Goal: Task Accomplishment & Management: Complete application form

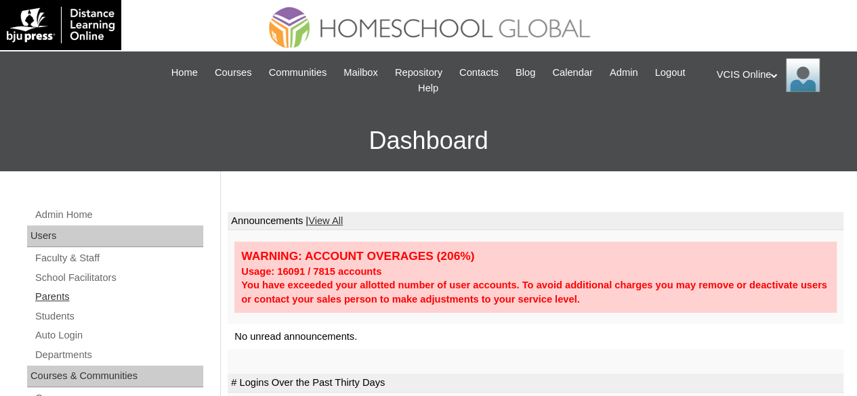
click at [64, 298] on link "Parents" at bounding box center [118, 296] width 169 height 17
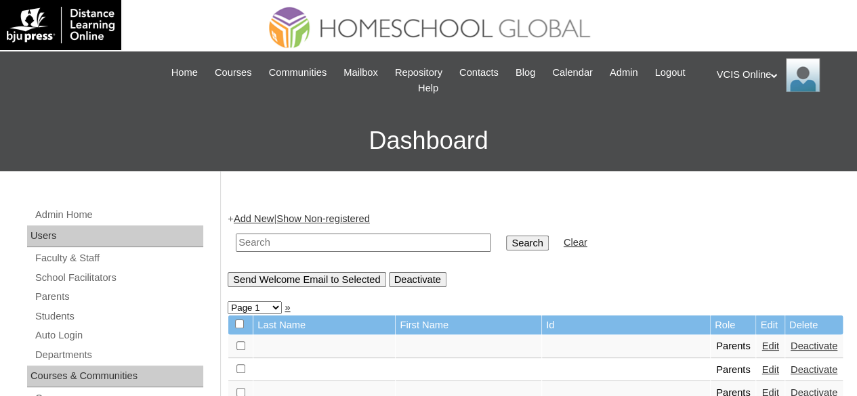
click at [303, 234] on input "text" at bounding box center [363, 243] width 255 height 18
type input "Digomon"
click at [506, 236] on input "Search" at bounding box center [527, 243] width 42 height 15
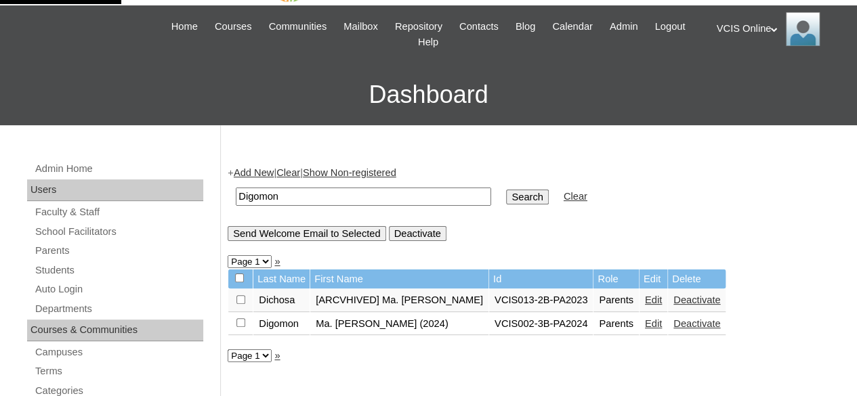
scroll to position [68, 0]
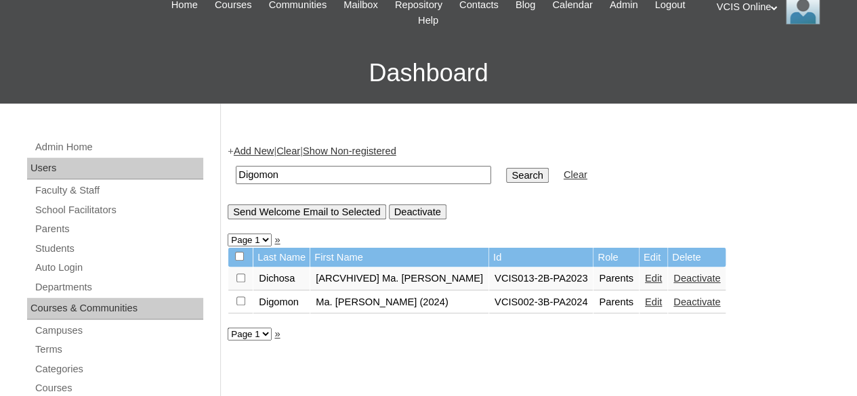
click at [662, 297] on link "Edit" at bounding box center [653, 302] width 17 height 11
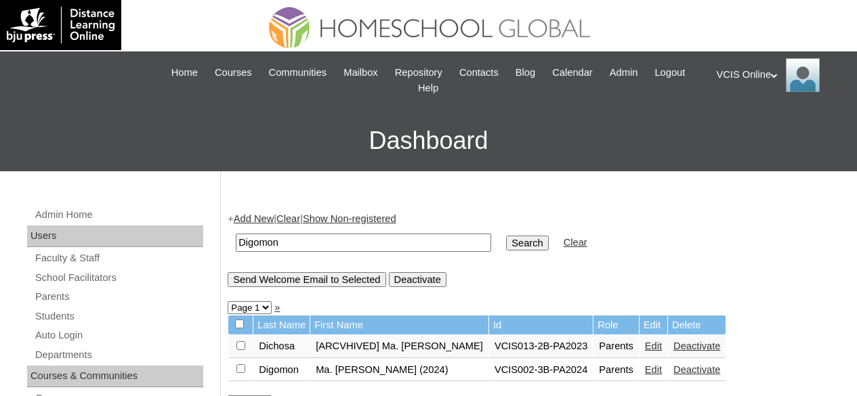
scroll to position [58, 0]
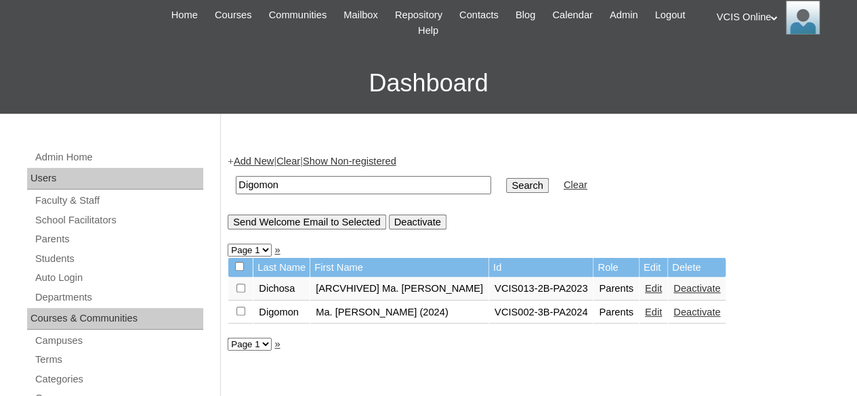
click at [662, 312] on link "Edit" at bounding box center [653, 312] width 17 height 11
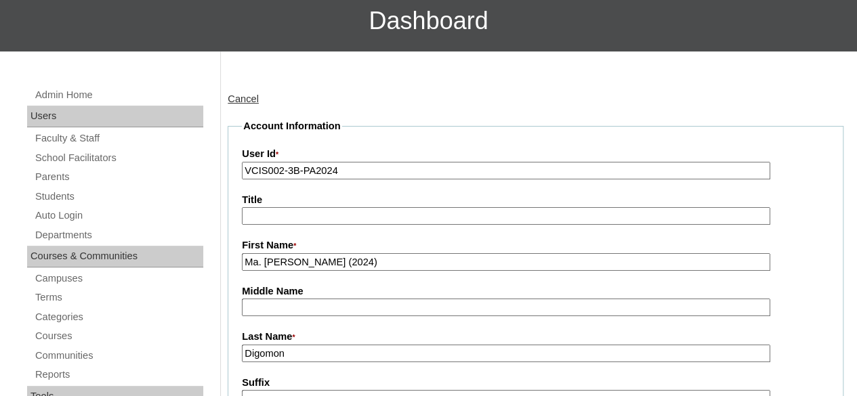
scroll to position [271, 0]
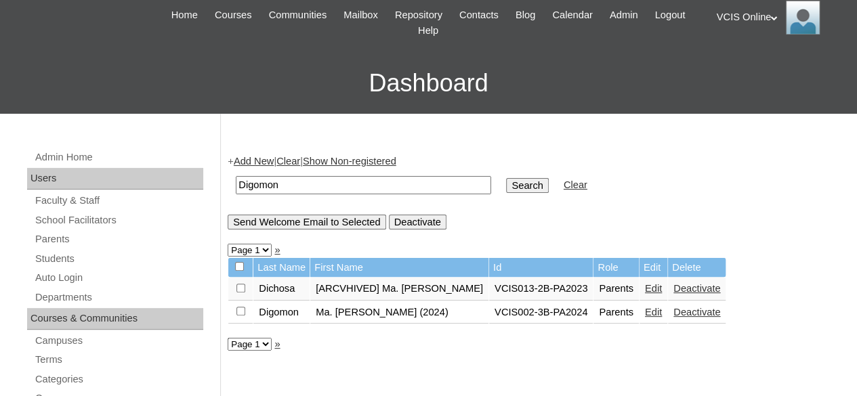
scroll to position [58, 0]
click at [42, 232] on link "Parents" at bounding box center [118, 239] width 169 height 17
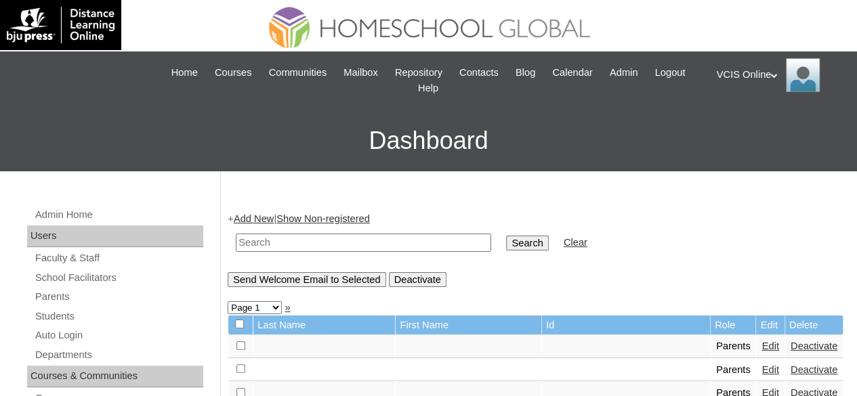
click at [247, 221] on link "Add New" at bounding box center [254, 218] width 40 height 11
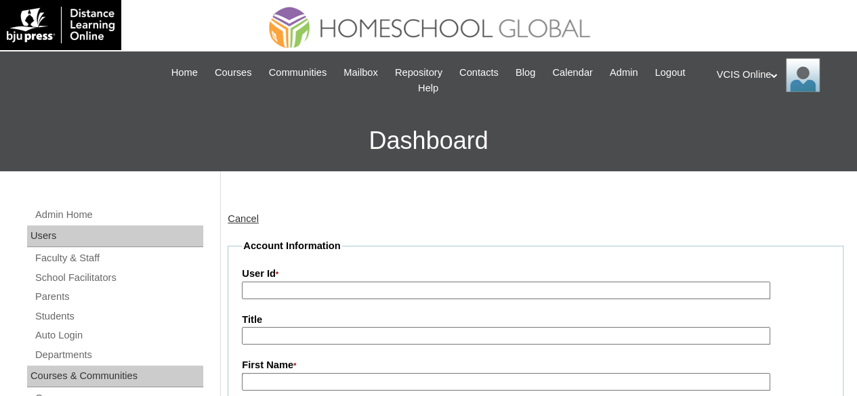
click at [322, 285] on input "User Id *" at bounding box center [506, 291] width 528 height 18
paste input "VCIS016-4B-PA2025"
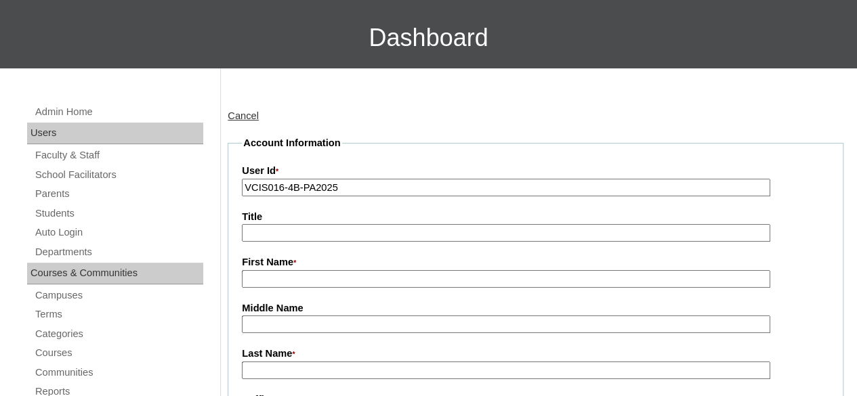
scroll to position [135, 0]
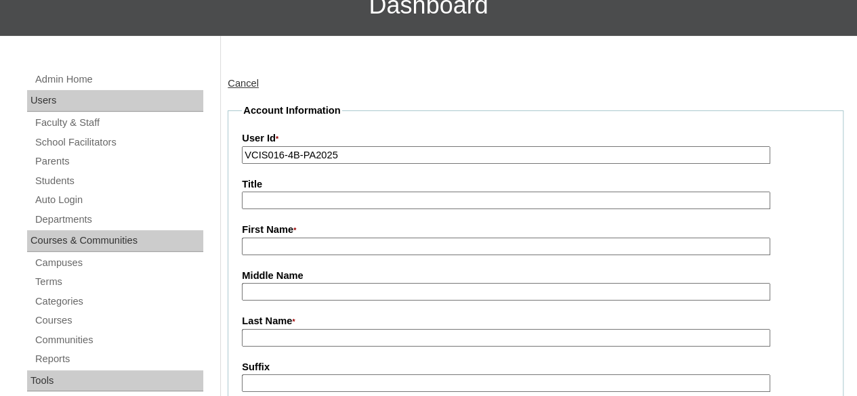
type input "VCIS016-4B-PA2025"
click at [360, 244] on input "First Name *" at bounding box center [506, 247] width 528 height 18
paste input "Ma. Donnah Graciella Digomon"
drag, startPoint x: 424, startPoint y: 247, endPoint x: 350, endPoint y: 251, distance: 73.9
click at [350, 251] on input "Ma. Donnah Graciella Digomon" at bounding box center [506, 247] width 528 height 18
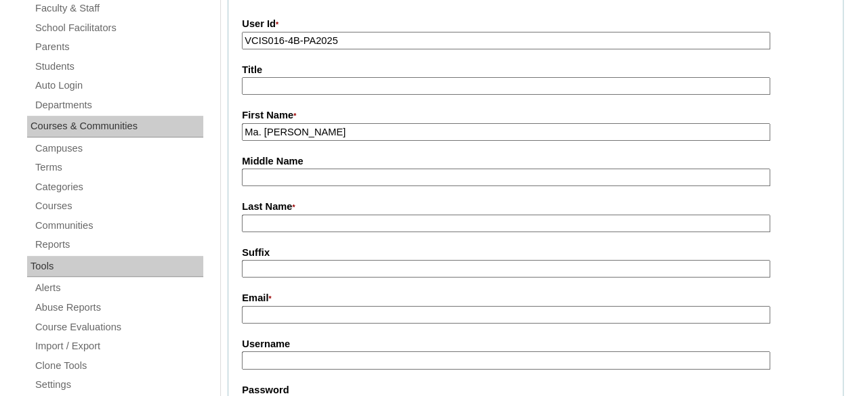
scroll to position [271, 0]
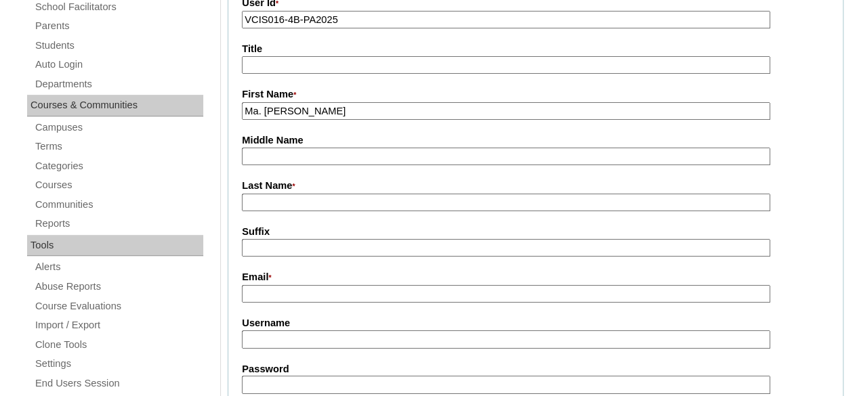
type input "Ma. Donnah Graciella"
click at [328, 198] on input "Last Name *" at bounding box center [506, 203] width 528 height 18
paste input "Digomon"
click at [248, 204] on input "Digomon" at bounding box center [506, 203] width 528 height 18
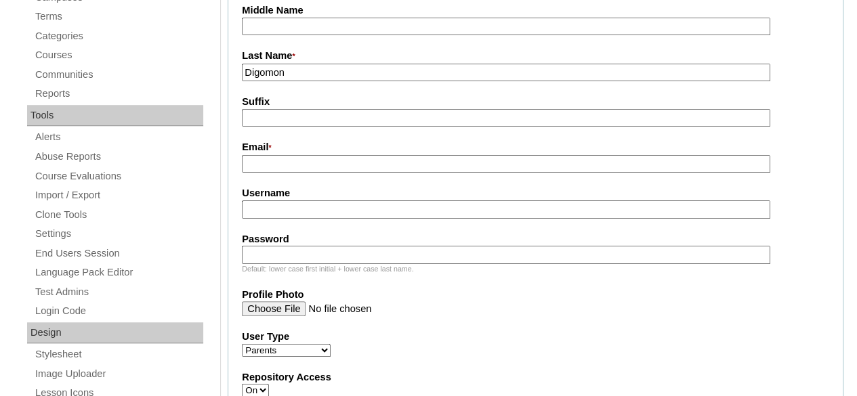
scroll to position [406, 0]
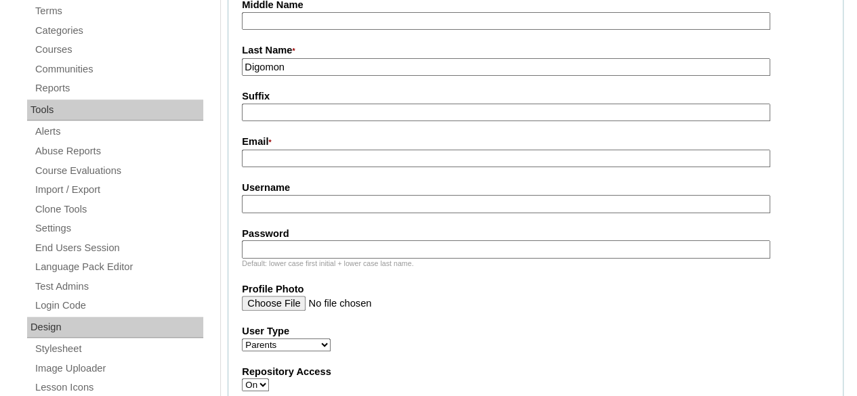
type input "Digomon"
click at [284, 167] on input "Email *" at bounding box center [506, 159] width 528 height 18
paste input "ddgraciella@gmail.com"
type input "ddgraciella@gmail.com"
click at [309, 201] on input "Username" at bounding box center [506, 204] width 528 height 18
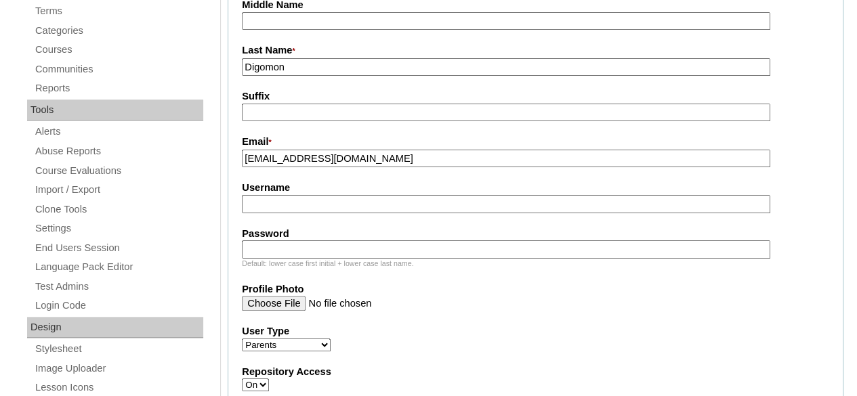
paste input "mdigomon2025"
type input "mdigomon2025"
click at [276, 246] on input "Password" at bounding box center [506, 249] width 528 height 18
paste input "mcVbhj"
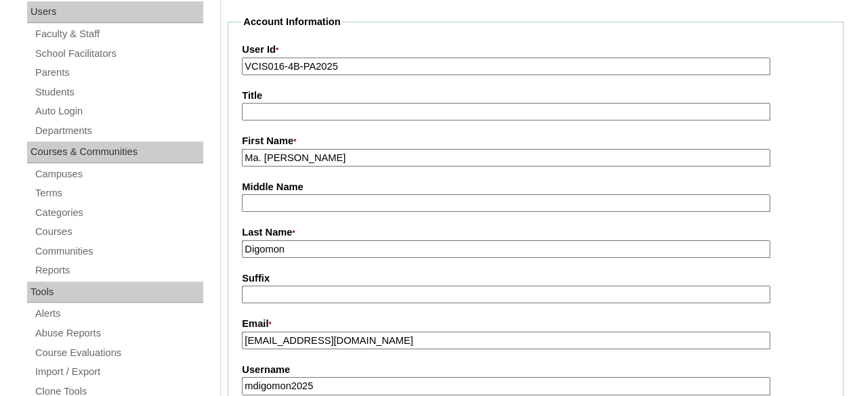
scroll to position [203, 0]
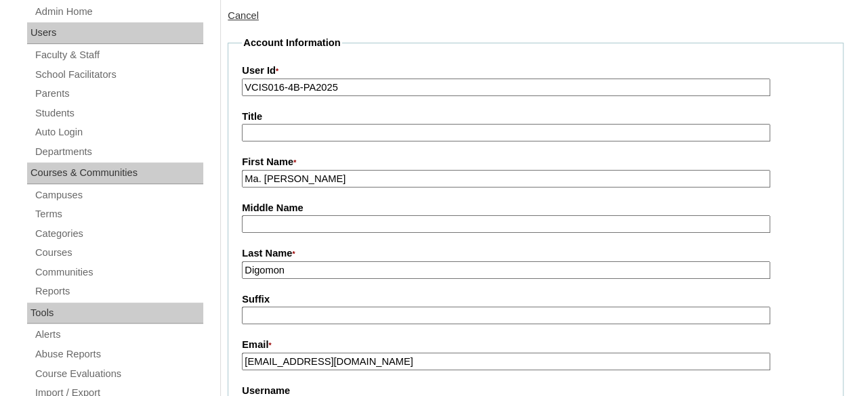
type input "mcVbhj"
click at [389, 176] on input "Ma. Donnah Graciella" at bounding box center [506, 179] width 528 height 18
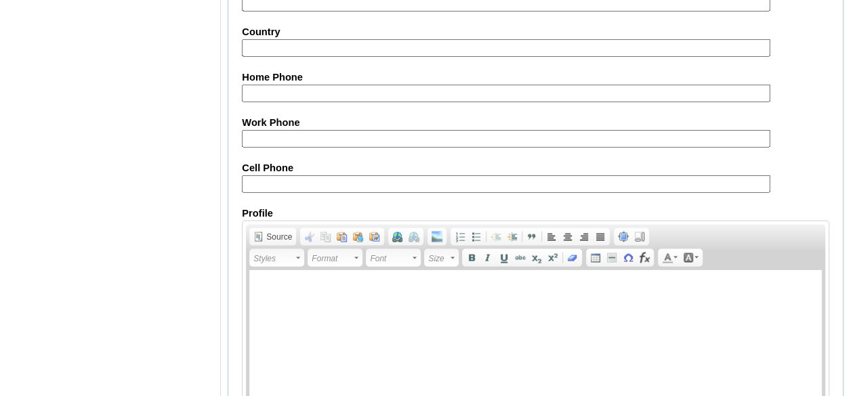
scroll to position [1354, 0]
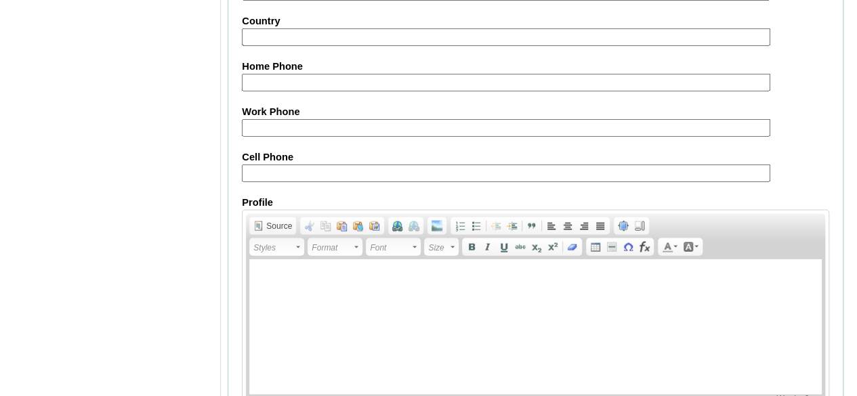
type input "Ma. Donnah Graciella (2025)"
click at [284, 181] on fieldset "Personal Information Address Address2 City State Zip Country Home Phone Work Ph…" at bounding box center [536, 102] width 616 height 685
click at [290, 173] on input "Cell Phone" at bounding box center [506, 174] width 528 height 18
paste input "63-9171425582, 63-9171050580"
drag, startPoint x: 408, startPoint y: 166, endPoint x: 322, endPoint y: 177, distance: 86.0
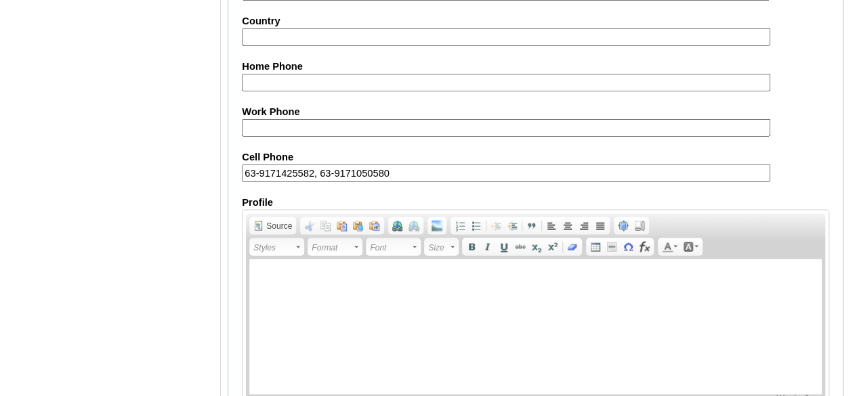
click at [314, 174] on input "63-9171425582, 63-9171050580" at bounding box center [506, 174] width 528 height 18
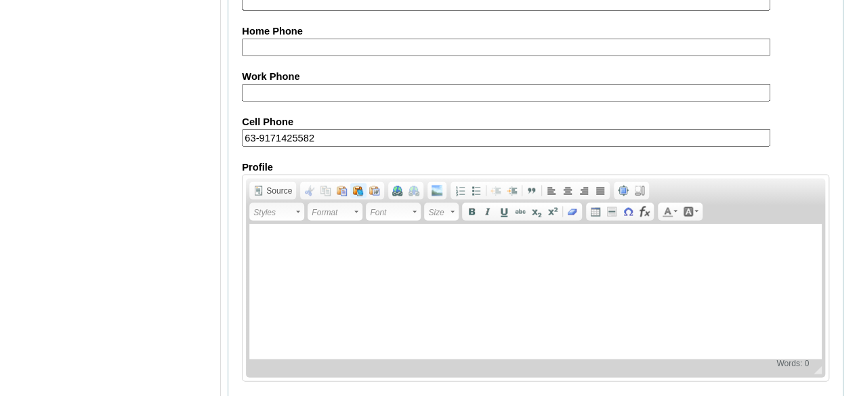
scroll to position [1442, 0]
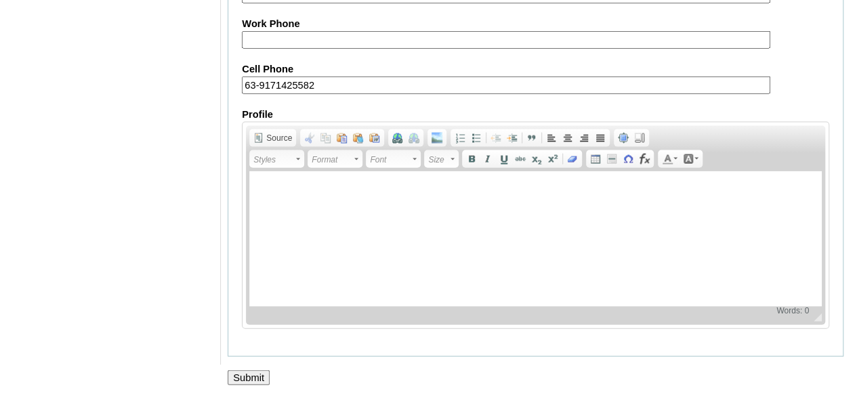
type input "63-9171425582"
click at [255, 376] on input "Submit" at bounding box center [249, 377] width 42 height 15
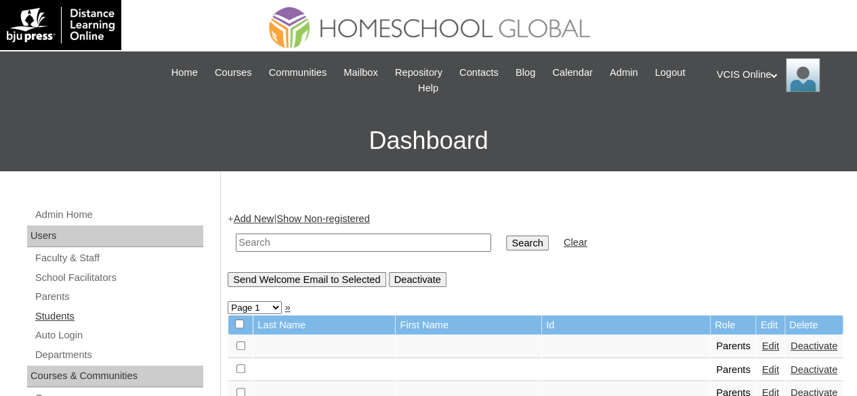
click at [77, 318] on link "Students" at bounding box center [118, 316] width 169 height 17
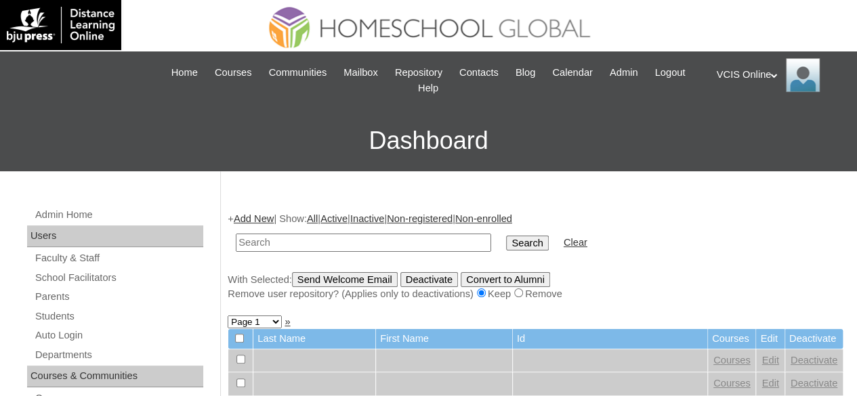
click at [257, 217] on link "Add New" at bounding box center [254, 218] width 40 height 11
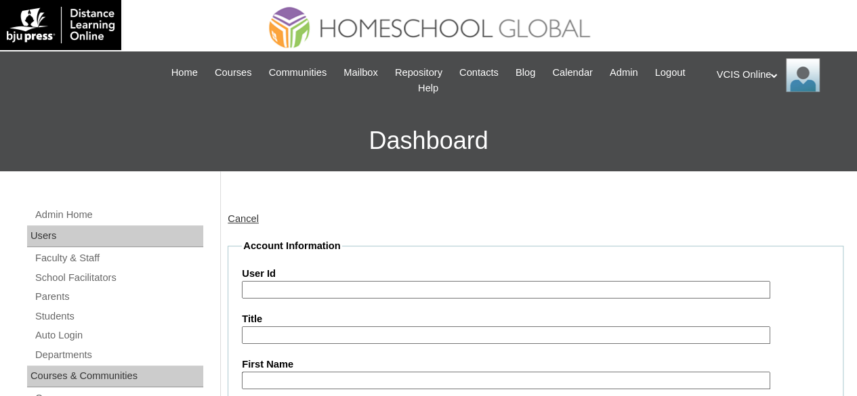
click at [314, 284] on input "User Id" at bounding box center [506, 290] width 528 height 18
click at [326, 313] on label "Title" at bounding box center [535, 319] width 587 height 14
click at [326, 326] on input "Title" at bounding box center [506, 335] width 528 height 18
click at [317, 287] on input "User Id" at bounding box center [506, 290] width 528 height 18
click at [317, 286] on input "User Id" at bounding box center [506, 290] width 528 height 18
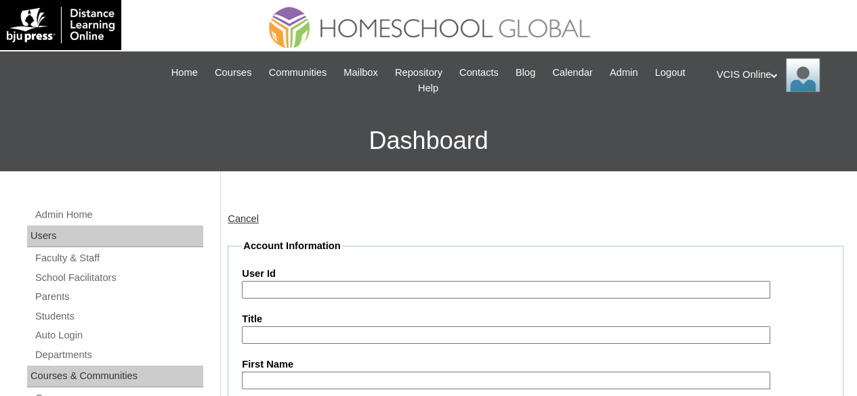
paste input "VCIS019-4B-SA2025"
type input "VCIS019-4B-SA2025"
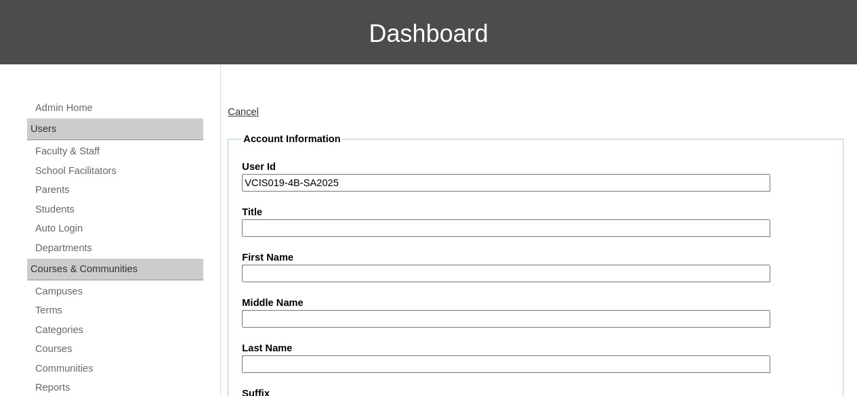
scroll to position [203, 0]
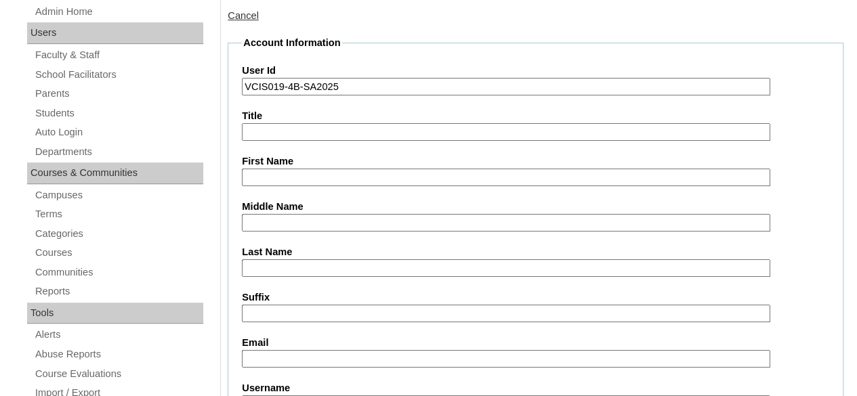
click at [309, 174] on input "First Name" at bounding box center [506, 178] width 528 height 18
paste input "[PERSON_NAME]"
type input "[PERSON_NAME]"
click at [317, 225] on input "Middle Name" at bounding box center [506, 223] width 528 height 18
paste input "Dichosa"
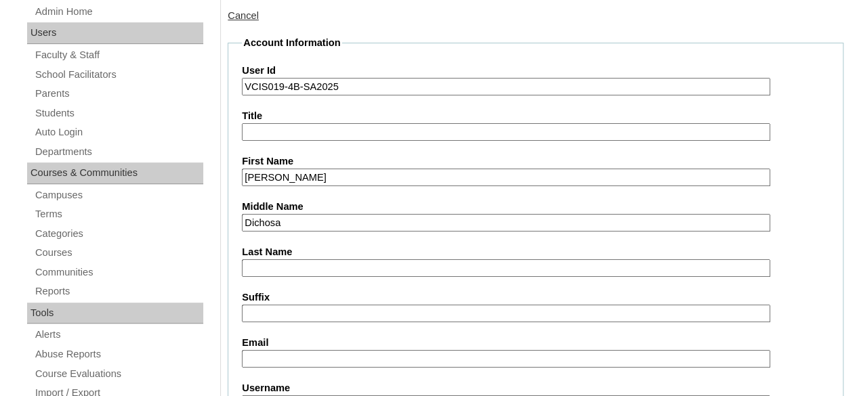
type input "Dichosa"
click at [280, 276] on input "Last Name" at bounding box center [506, 268] width 528 height 18
paste input "Gorosin"
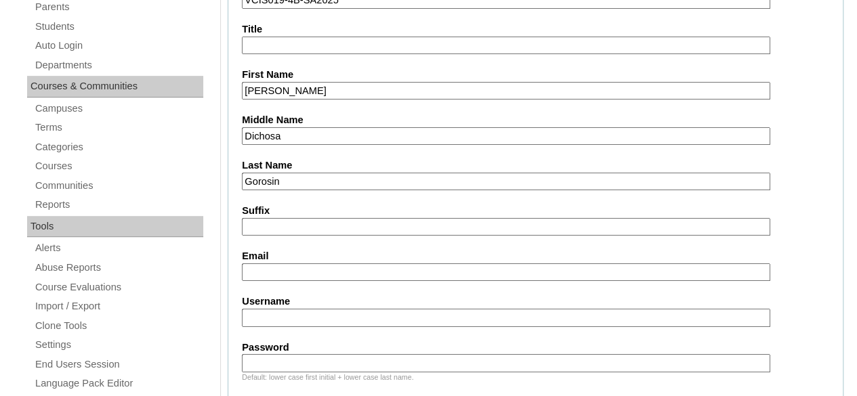
scroll to position [339, 0]
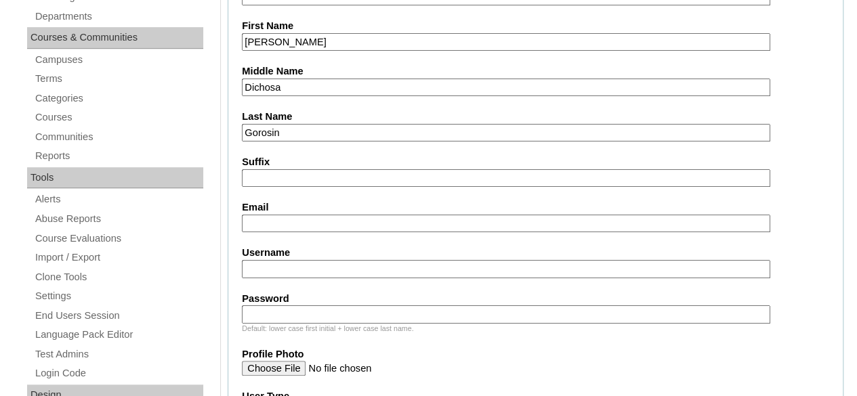
type input "Gorosin"
click at [284, 223] on input "Email" at bounding box center [506, 224] width 528 height 18
paste input "[EMAIL_ADDRESS][DOMAIN_NAME]"
type input "[EMAIL_ADDRESS][DOMAIN_NAME]"
click at [309, 257] on label "Username" at bounding box center [535, 253] width 587 height 14
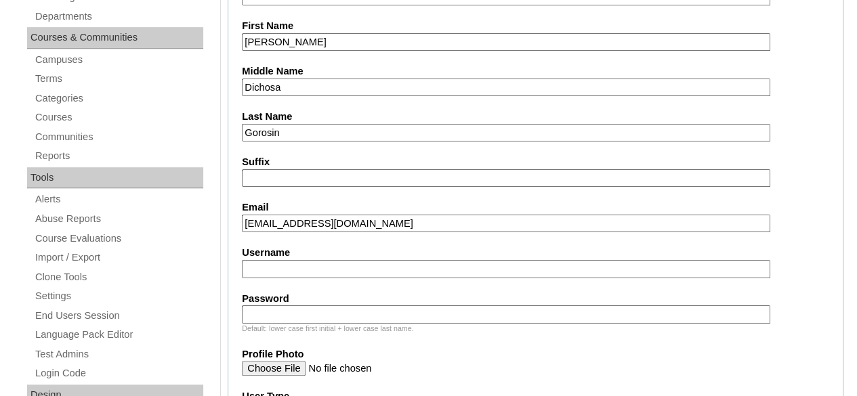
click at [309, 260] on input "Username" at bounding box center [506, 269] width 528 height 18
paste input "[PERSON_NAME].gorosin2025"
type input "[PERSON_NAME].gorosin2025"
click at [309, 313] on input "Password" at bounding box center [506, 314] width 528 height 18
paste input "mbznTs"
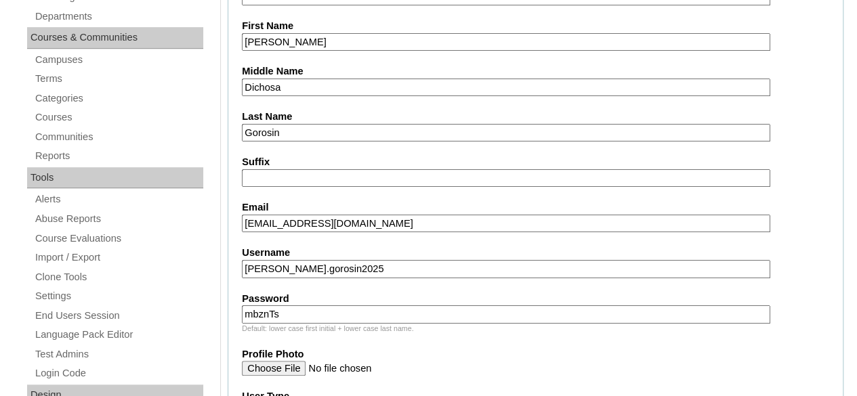
scroll to position [542, 0]
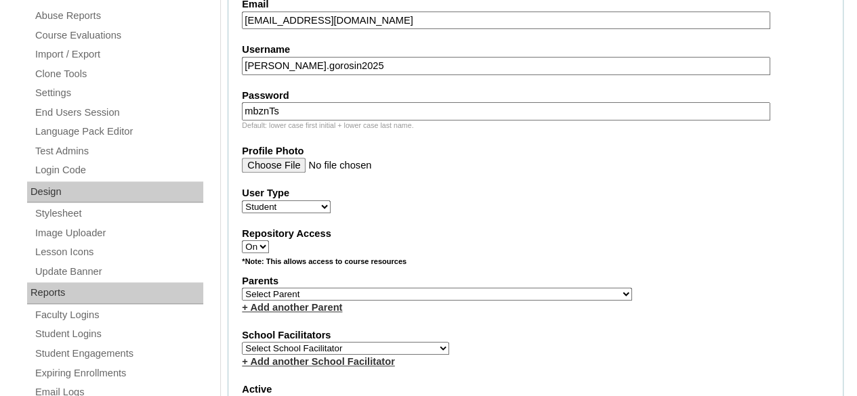
type input "mbznTs"
click at [271, 293] on select "Select Parent , , , , , , , , , , , , , , , , , , , , , , , , , , , , , , , , ,…" at bounding box center [437, 294] width 390 height 13
click at [299, 295] on select "Select Parent , , , , , , , , , , , , , , , , , , , , , , , , , , , , , , , , ,…" at bounding box center [437, 294] width 390 height 13
select select "43184"
click at [242, 288] on select "Select Parent , , , , , , , , , , , , , , , , , , , , , , , , , , , , , , , , ,…" at bounding box center [437, 294] width 390 height 13
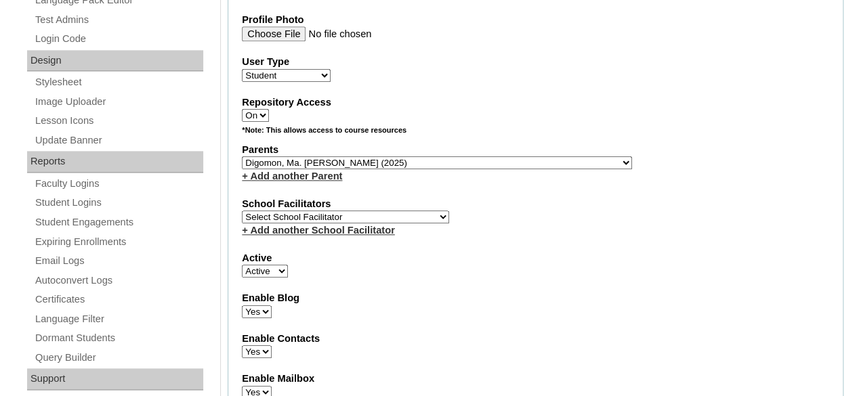
scroll to position [677, 0]
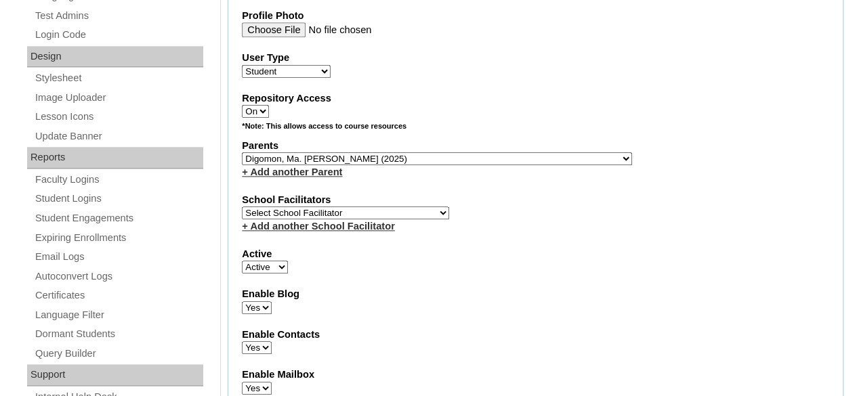
click at [339, 207] on select "Select School Facilitator Norman Añain Ruffa Abadijas Mary Abella Gloryfe Abion…" at bounding box center [345, 213] width 207 height 13
select select "42227"
click at [242, 207] on select "Select School Facilitator Norman Añain Ruffa Abadijas Mary Abella Gloryfe Abion…" at bounding box center [345, 213] width 207 height 13
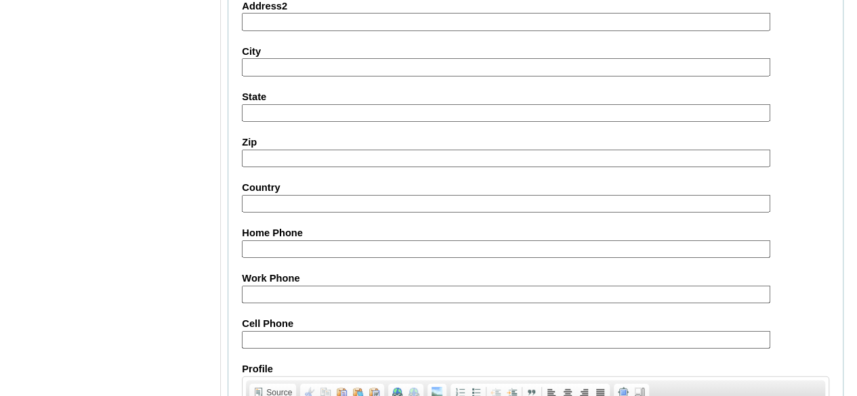
scroll to position [1422, 0]
click at [293, 332] on input "Cell Phone" at bounding box center [506, 339] width 528 height 18
paste input "63-9171425582, 63-9171050580"
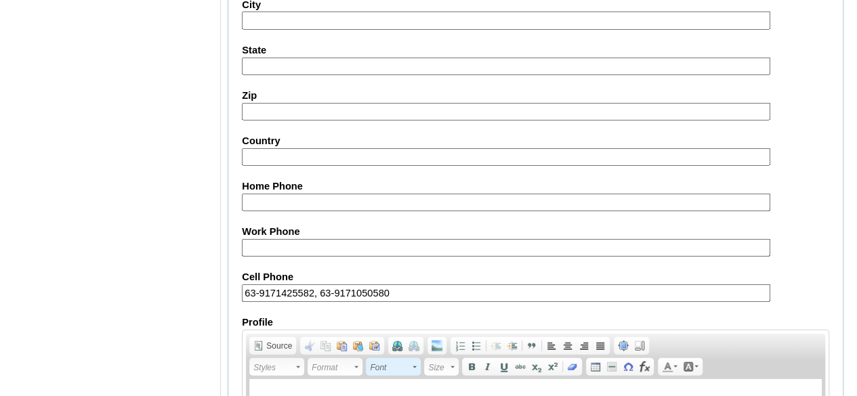
scroll to position [1490, 0]
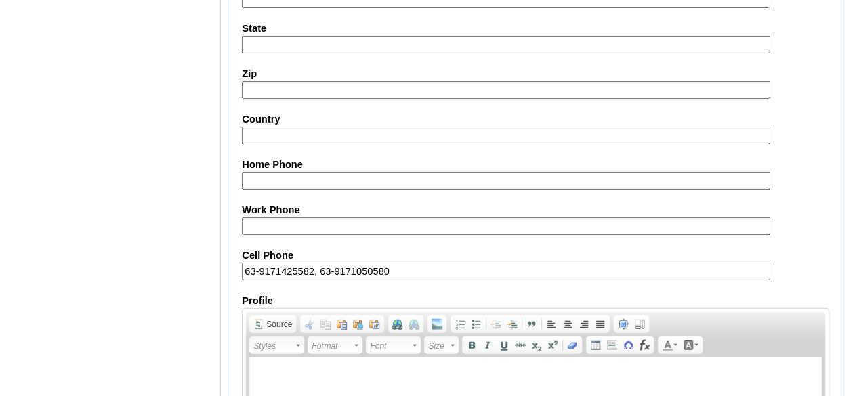
drag, startPoint x: 390, startPoint y: 257, endPoint x: 311, endPoint y: 259, distance: 78.6
click at [311, 263] on input "63-9171425582, 63-9171050580" at bounding box center [506, 272] width 528 height 18
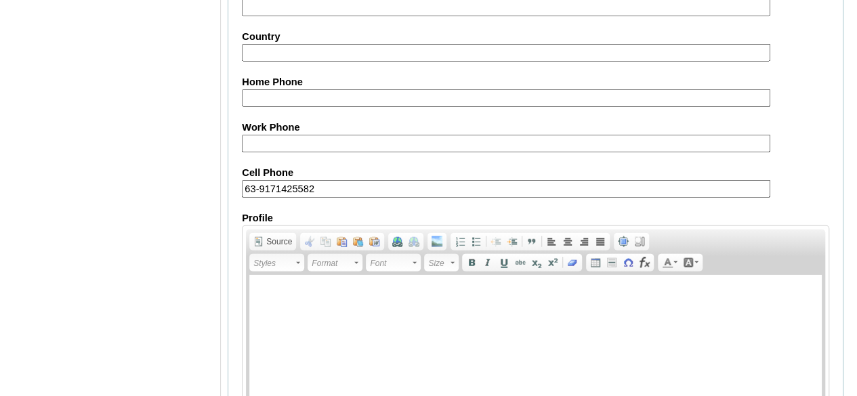
scroll to position [1670, 0]
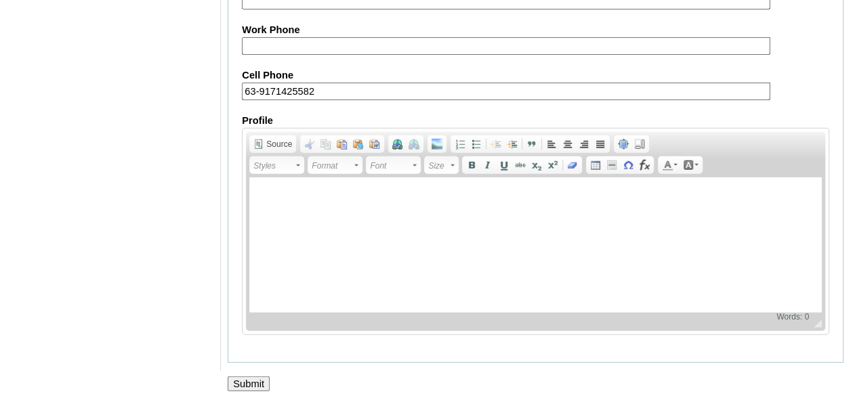
type input "63-9171425582"
drag, startPoint x: 248, startPoint y: 377, endPoint x: 278, endPoint y: 343, distance: 45.6
click at [249, 377] on input "Submit" at bounding box center [249, 383] width 42 height 15
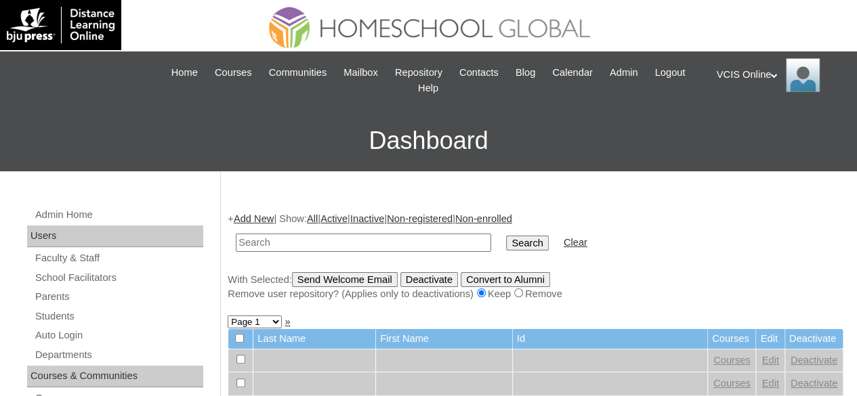
paste input "VCIS019-4B-SA2025"
type input "VCIS019-4B-SA2025"
click at [506, 236] on input "Search" at bounding box center [527, 243] width 42 height 15
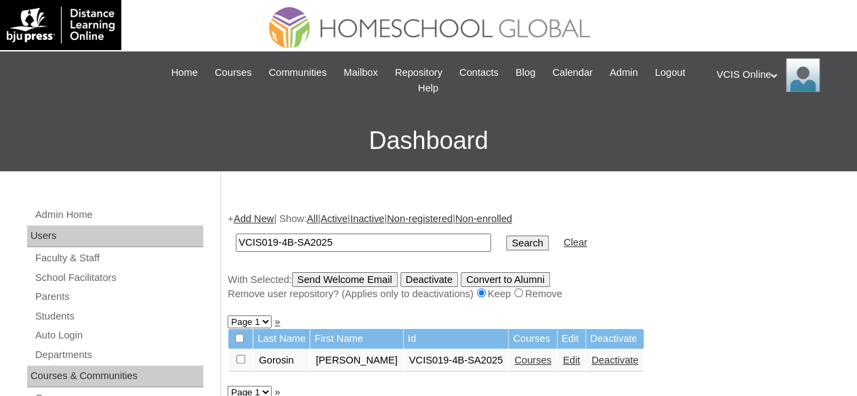
click at [518, 361] on link "Courses" at bounding box center [532, 360] width 37 height 11
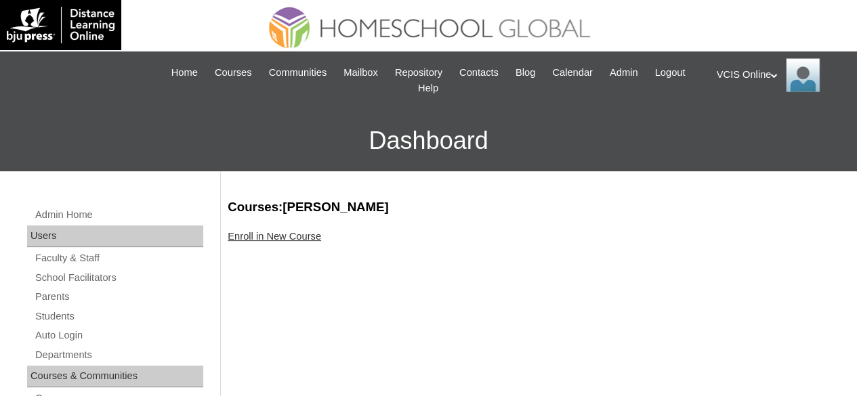
click at [242, 236] on link "Enroll in New Course" at bounding box center [274, 236] width 93 height 11
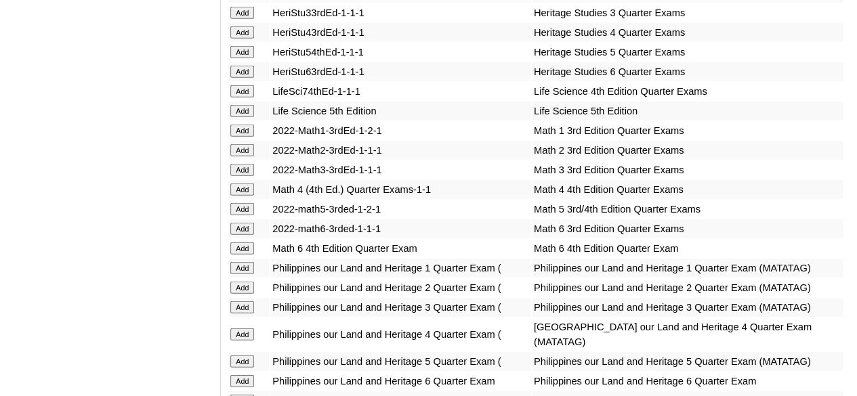
scroll to position [4618, 0]
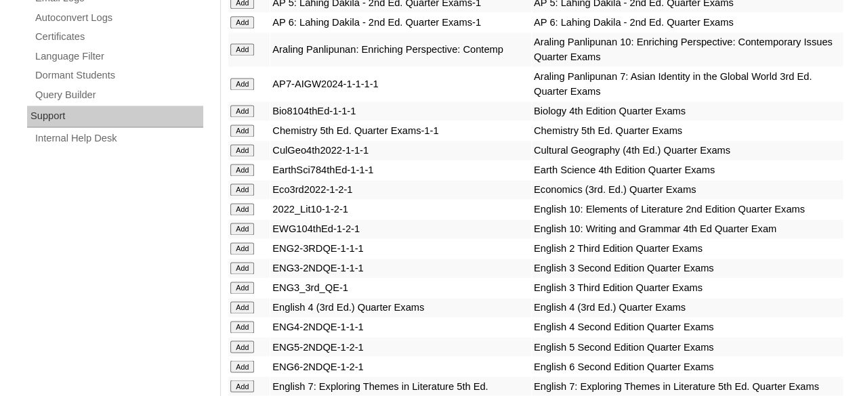
scroll to position [3609, 0]
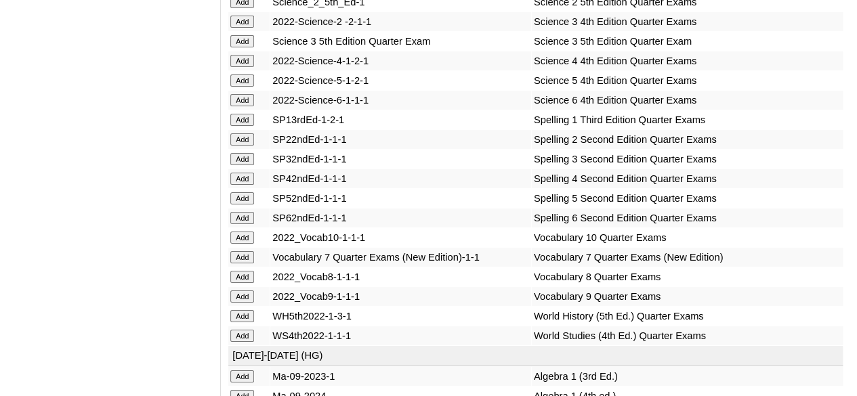
scroll to position [5347, 0]
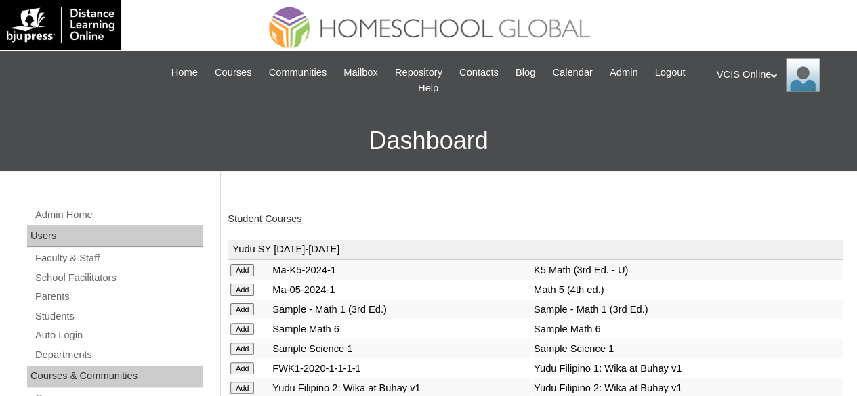
scroll to position [4901, 0]
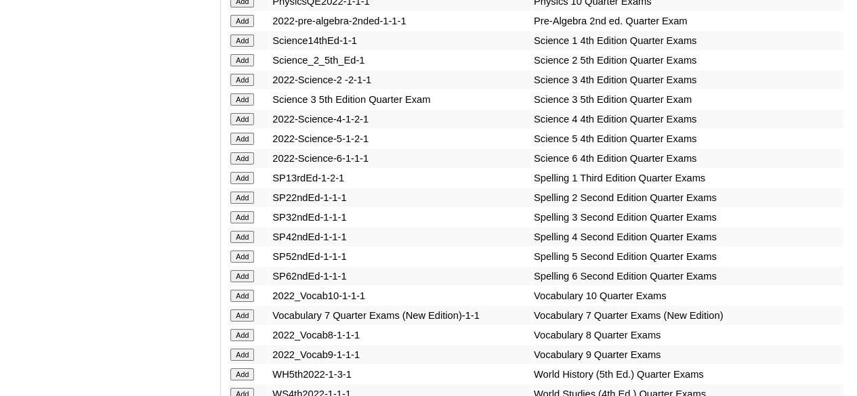
scroll to position [5172, 0]
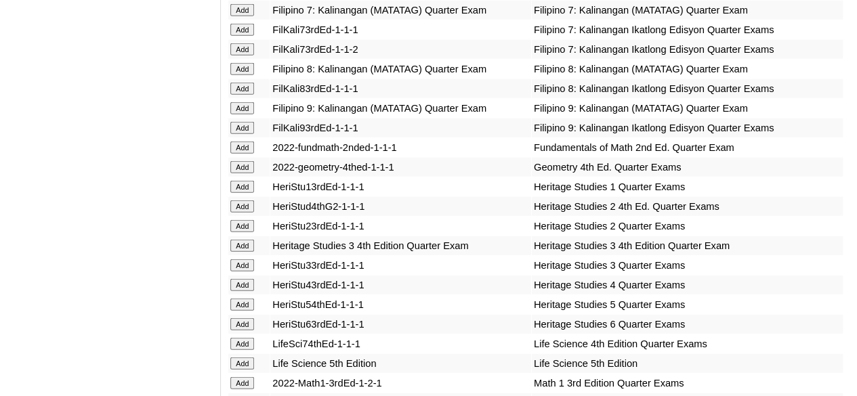
scroll to position [4366, 0]
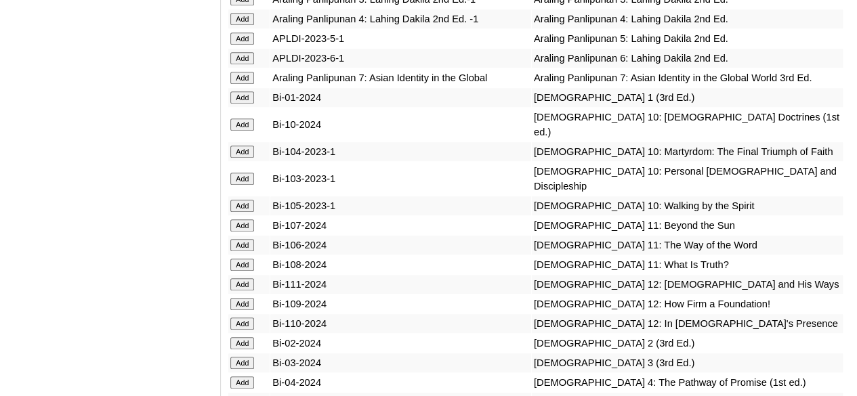
scroll to position [3182, 0]
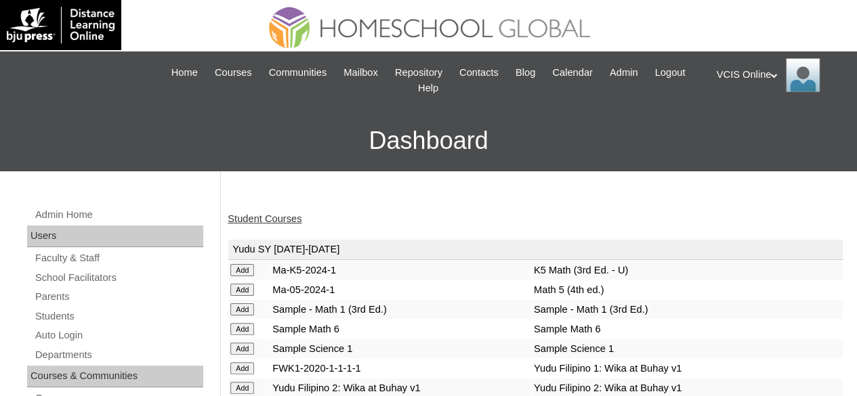
click at [252, 214] on link "Student Courses" at bounding box center [265, 218] width 74 height 11
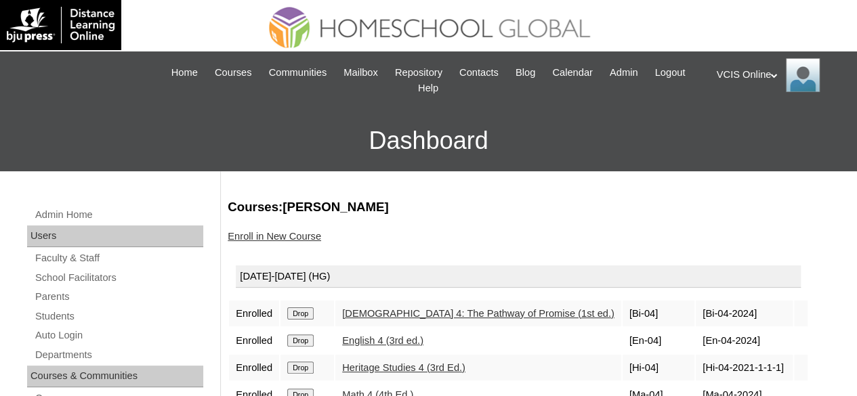
click at [750, 56] on div "VCIS Online My Profile My Settings Logout" at bounding box center [780, 71] width 141 height 41
click at [750, 66] on div "VCIS Online My Profile My Settings Logout" at bounding box center [779, 75] width 127 height 34
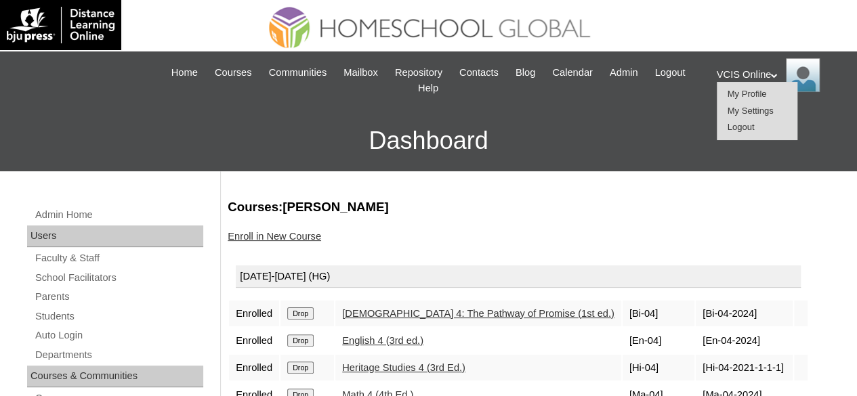
click at [734, 125] on span "Logout" at bounding box center [740, 127] width 27 height 10
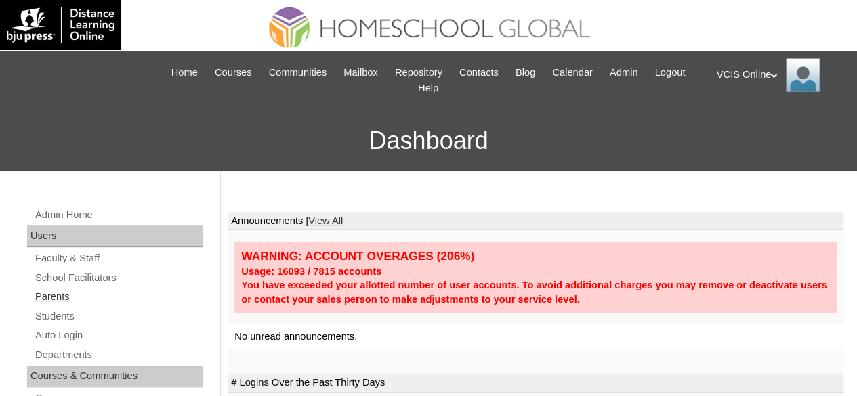
click at [57, 299] on link "Parents" at bounding box center [118, 296] width 169 height 17
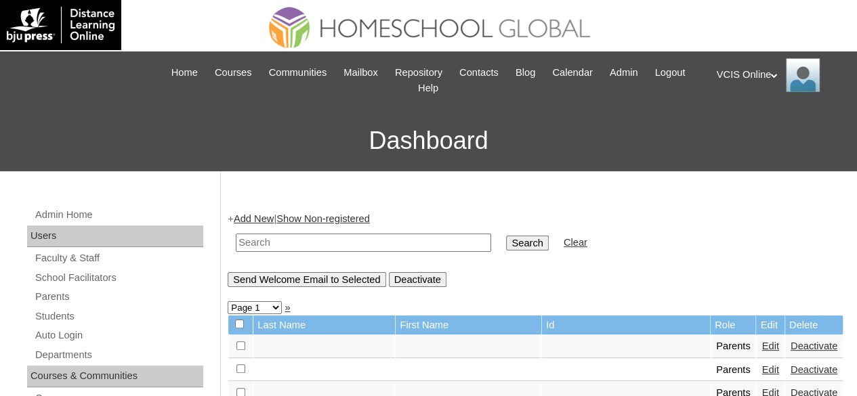
click at [273, 236] on input "text" at bounding box center [363, 243] width 255 height 18
paste input "VCIS016-4B-PA2025"
type input "VCIS016-4B-PA2025"
click at [506, 236] on input "Search" at bounding box center [527, 243] width 42 height 15
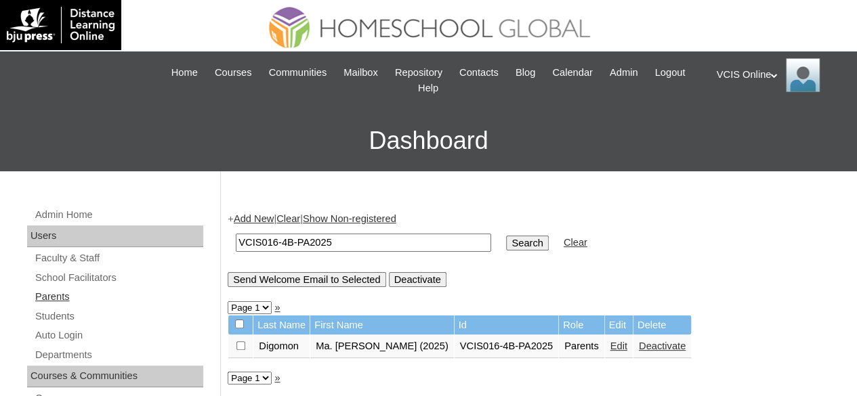
click at [63, 303] on link "Parents" at bounding box center [118, 296] width 169 height 17
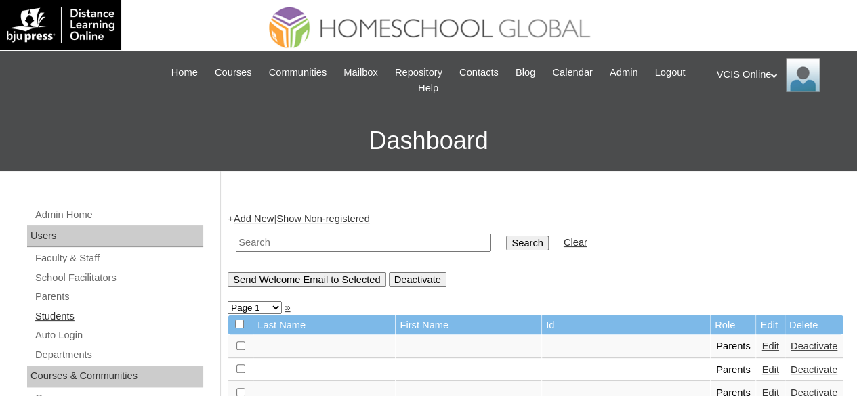
click at [72, 320] on link "Students" at bounding box center [118, 316] width 169 height 17
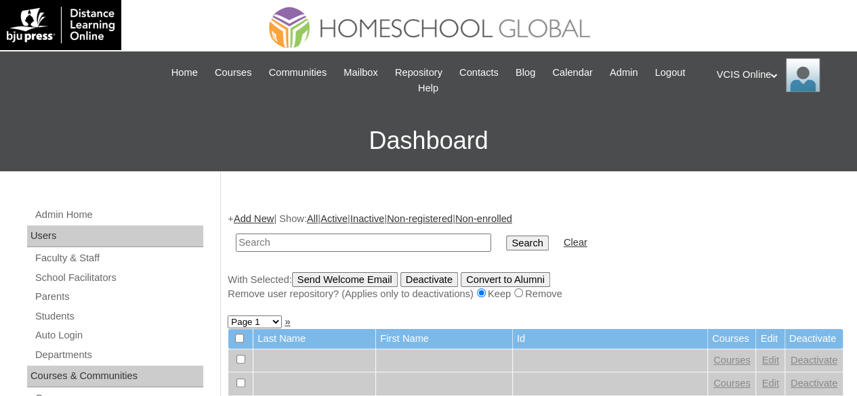
paste input "VCIS019-4B-SA2025"
type input "VCIS019-4B-SA2025"
click at [506, 236] on input "Search" at bounding box center [527, 243] width 42 height 15
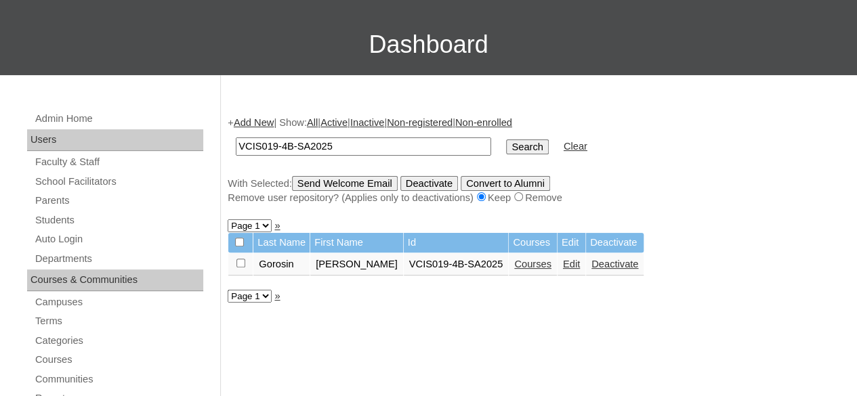
scroll to position [135, 0]
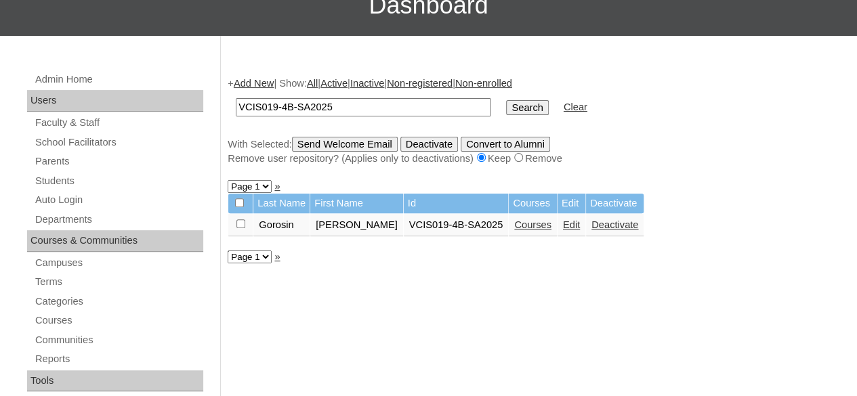
click at [563, 225] on link "Edit" at bounding box center [571, 224] width 17 height 11
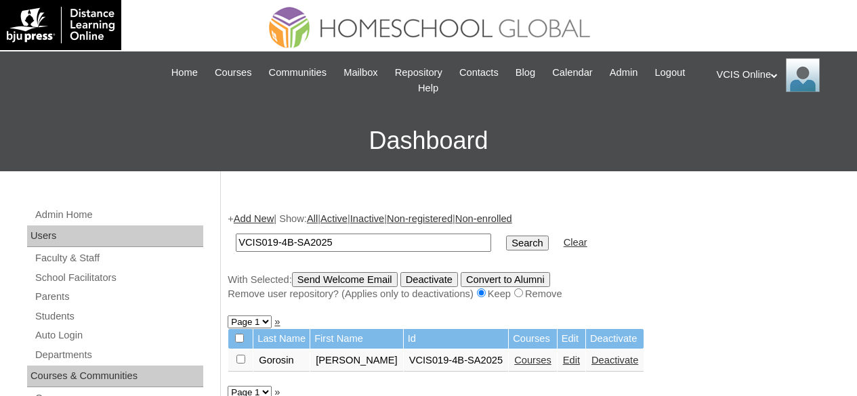
scroll to position [119, 0]
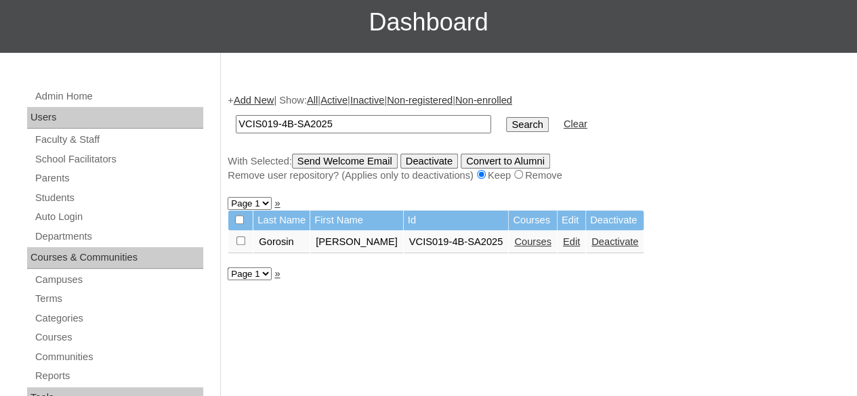
click at [515, 239] on link "Courses" at bounding box center [532, 241] width 37 height 11
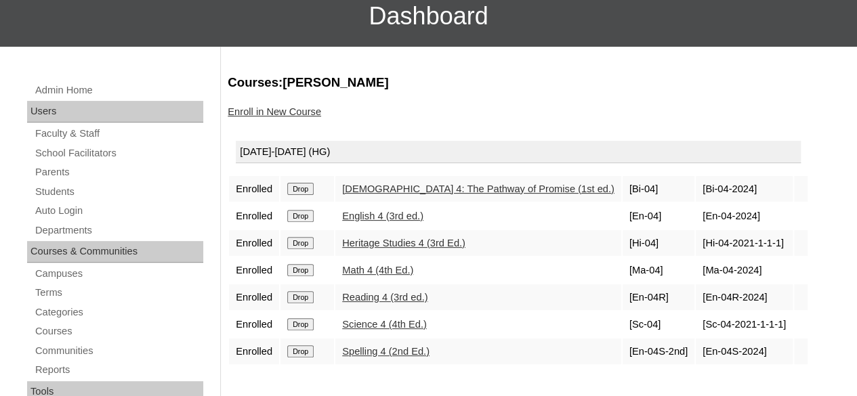
scroll to position [68, 0]
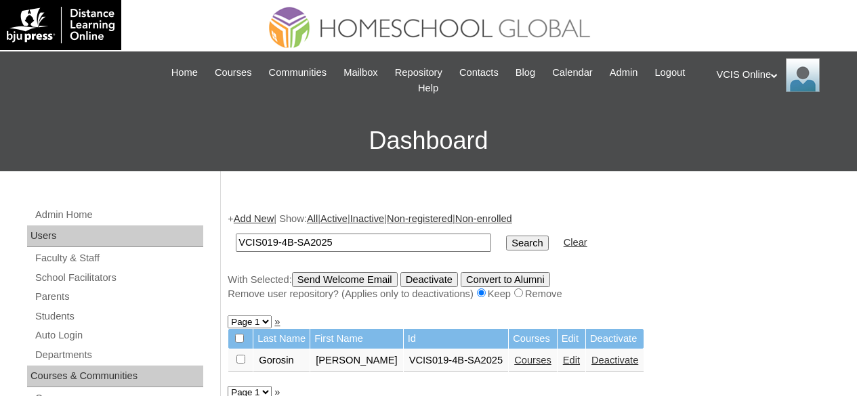
scroll to position [102, 0]
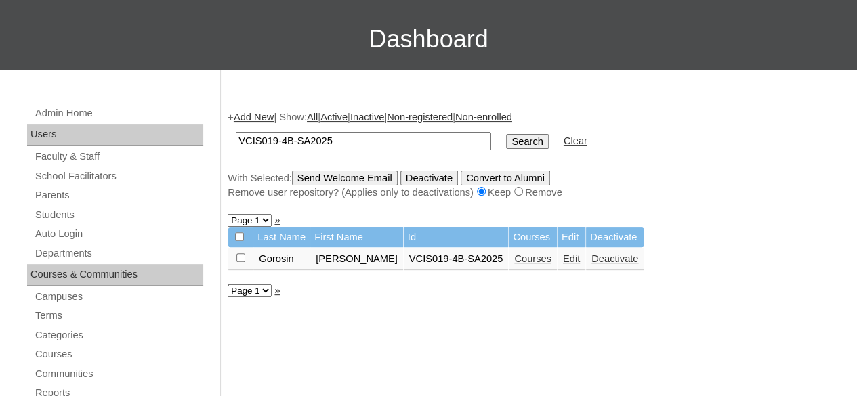
drag, startPoint x: 349, startPoint y: 146, endPoint x: 61, endPoint y: 146, distance: 287.8
paste input "[EMAIL_ADDRESS][DOMAIN_NAME]"
type input "[EMAIL_ADDRESS][DOMAIN_NAME]"
click at [506, 134] on input "Search" at bounding box center [527, 141] width 42 height 15
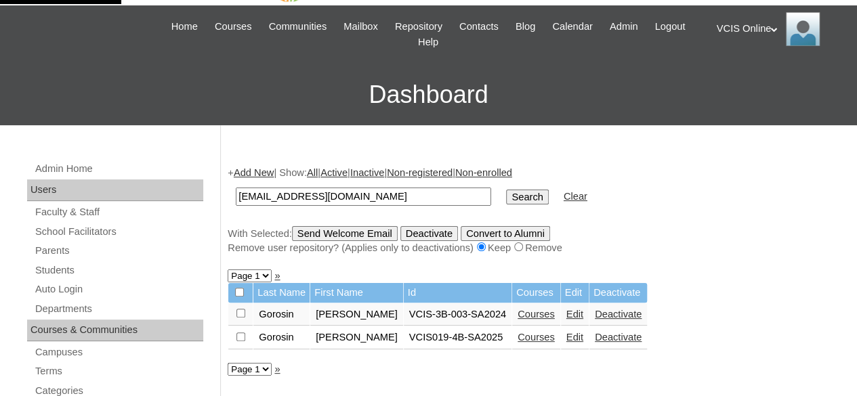
scroll to position [68, 0]
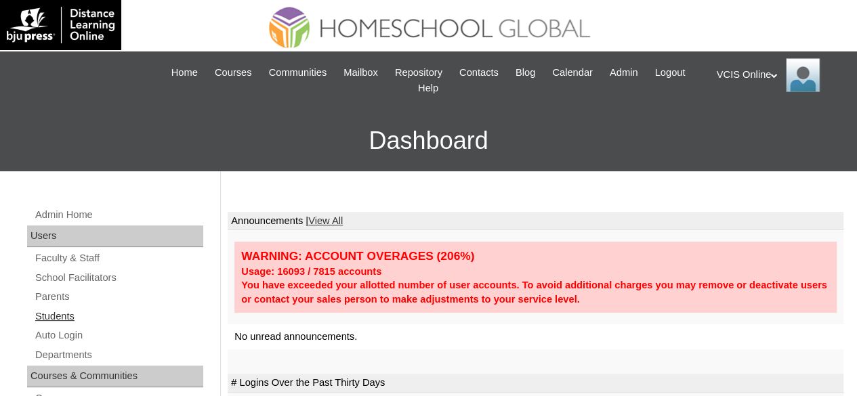
click at [50, 316] on link "Students" at bounding box center [118, 316] width 169 height 17
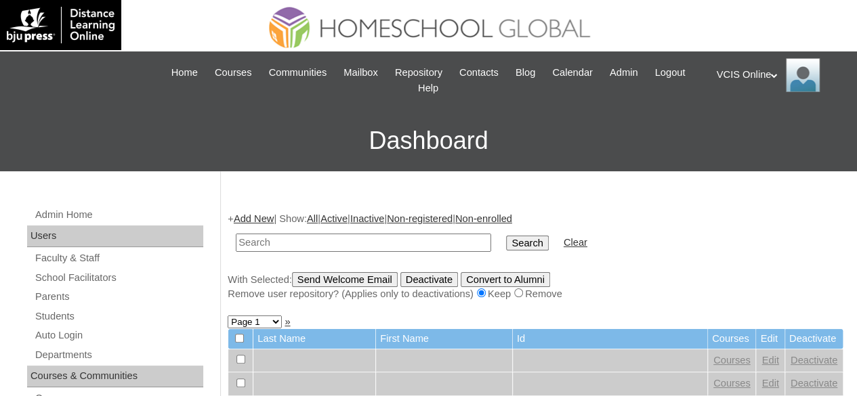
paste input "VCIS019-4B-SA2025"
type input "VCIS019-4B-SA2025"
click at [506, 236] on input "Search" at bounding box center [527, 243] width 42 height 15
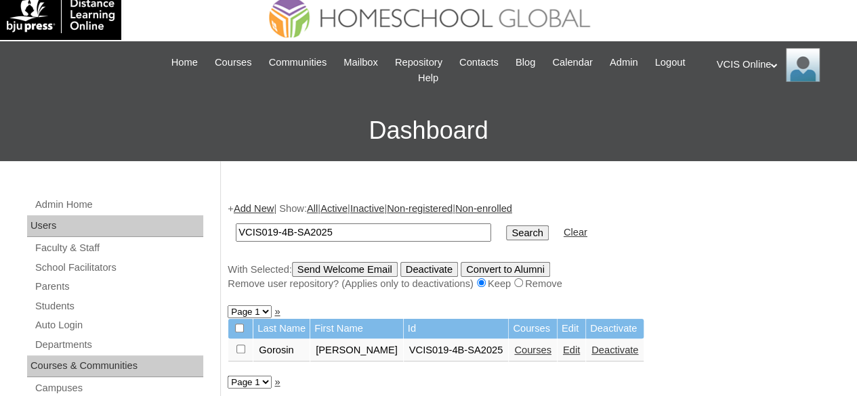
scroll to position [68, 0]
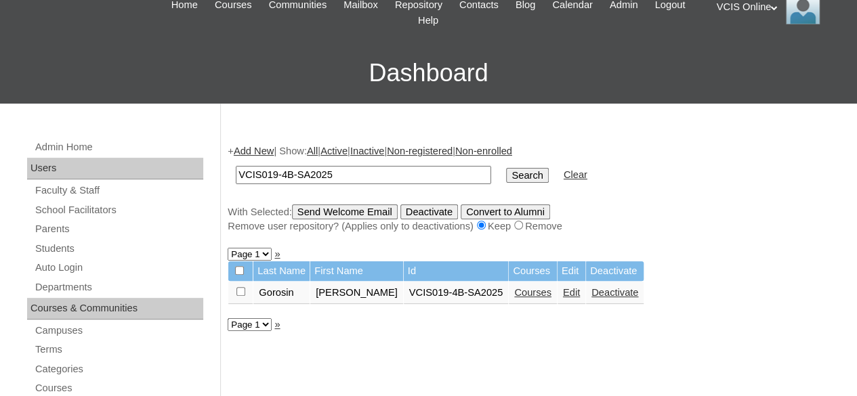
click at [563, 292] on link "Edit" at bounding box center [571, 292] width 17 height 11
